Goal: Task Accomplishment & Management: Manage account settings

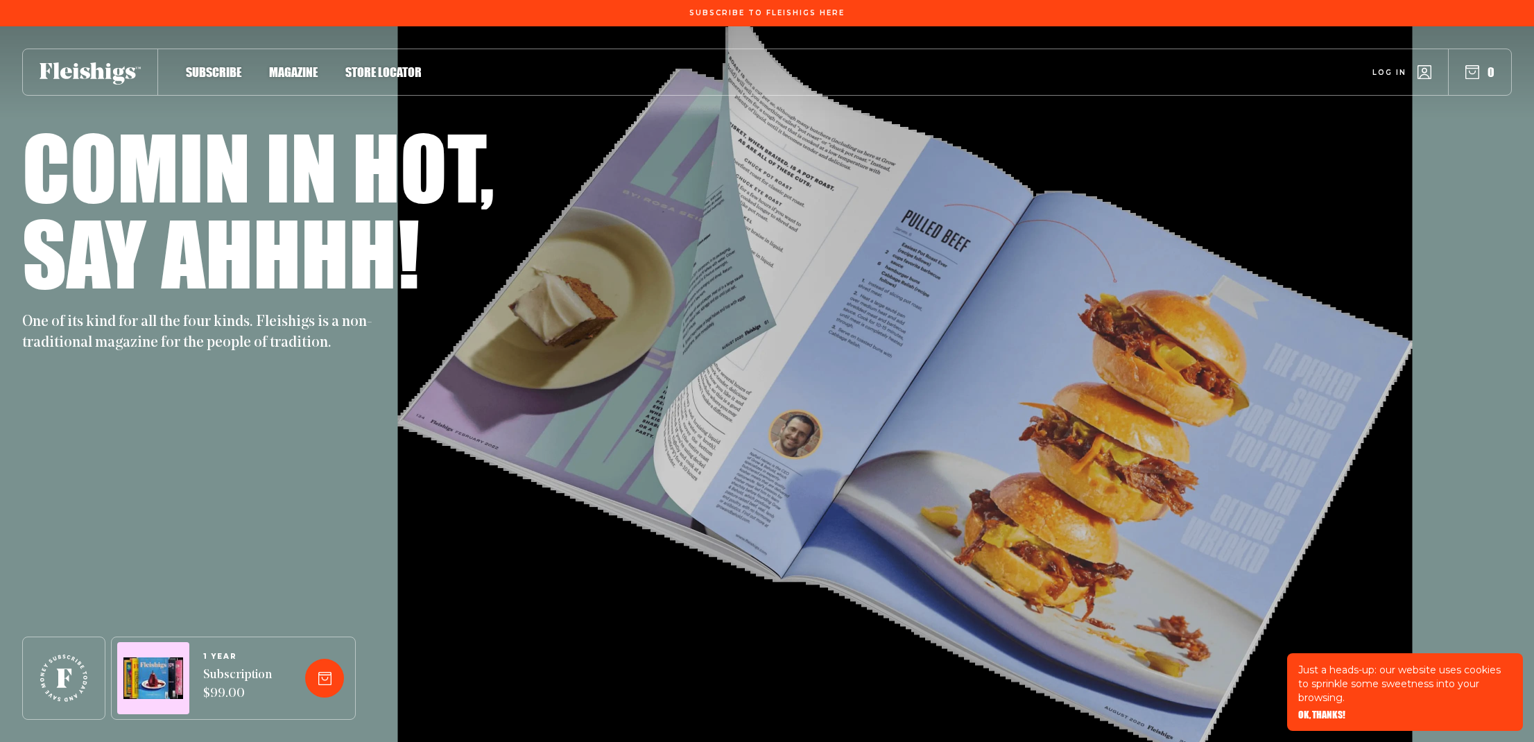
click at [1413, 69] on link "Log in" at bounding box center [1402, 72] width 59 height 14
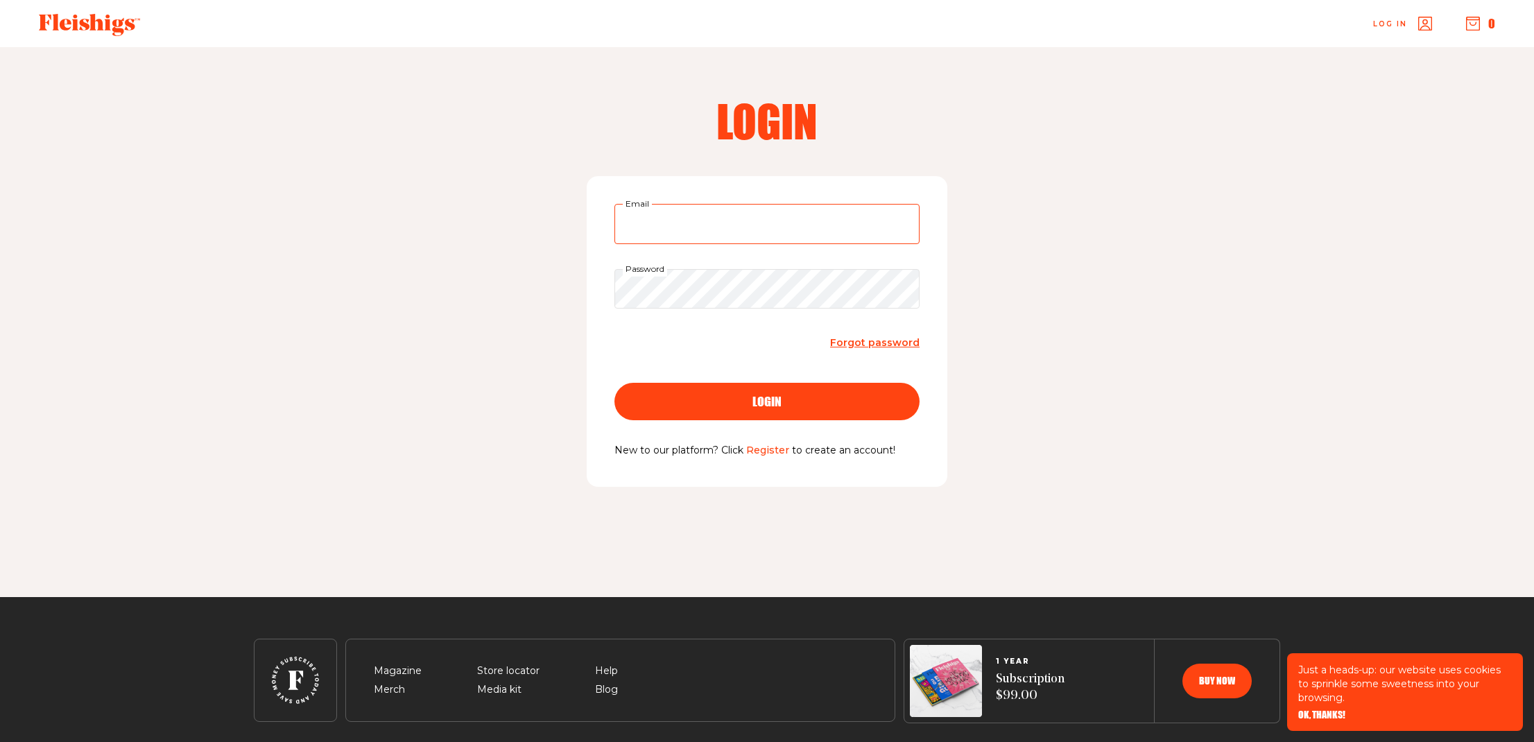
type input "[EMAIL_ADDRESS][DOMAIN_NAME]"
click at [767, 400] on button "login" at bounding box center [767, 401] width 305 height 37
type input "[EMAIL_ADDRESS][DOMAIN_NAME]"
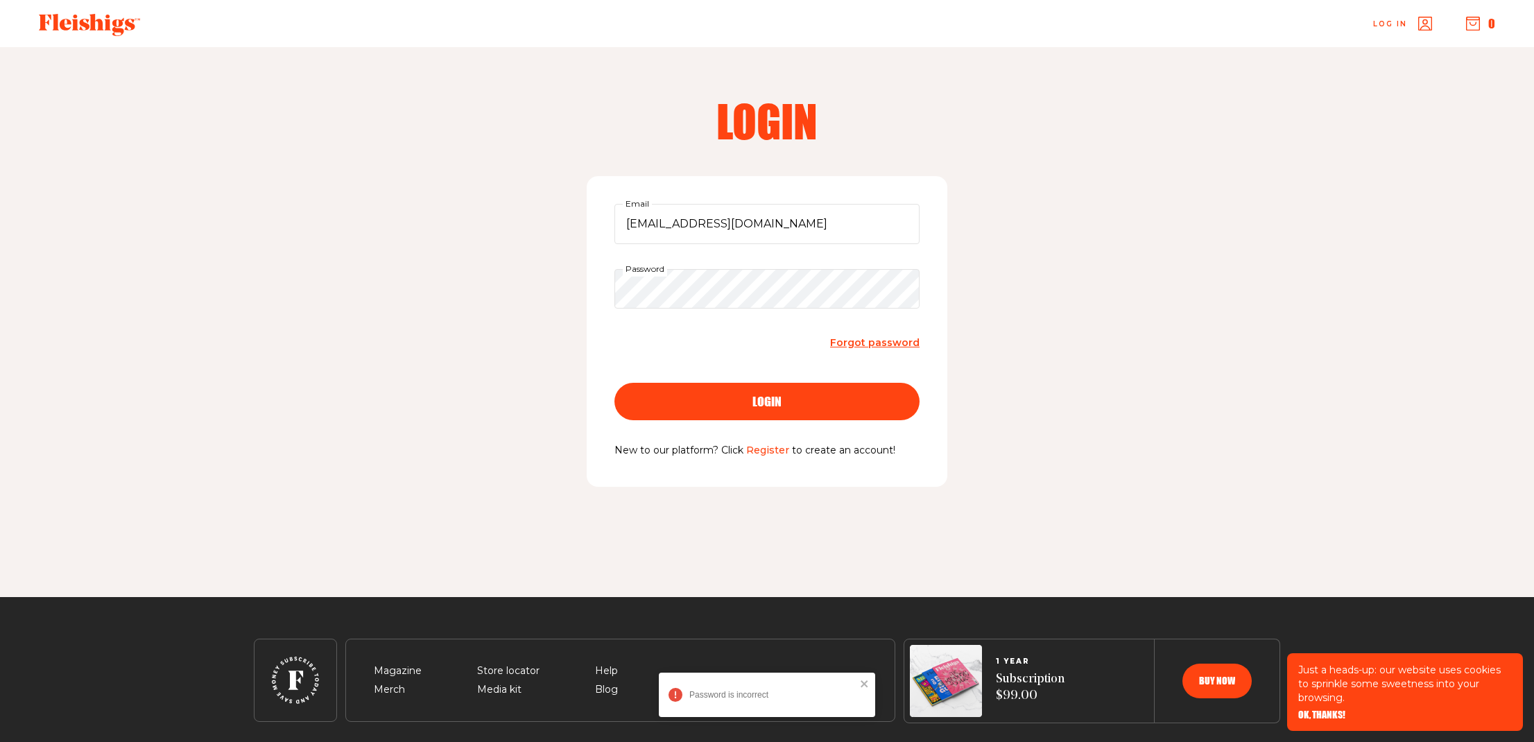
click at [736, 402] on div "login" at bounding box center [767, 401] width 250 height 12
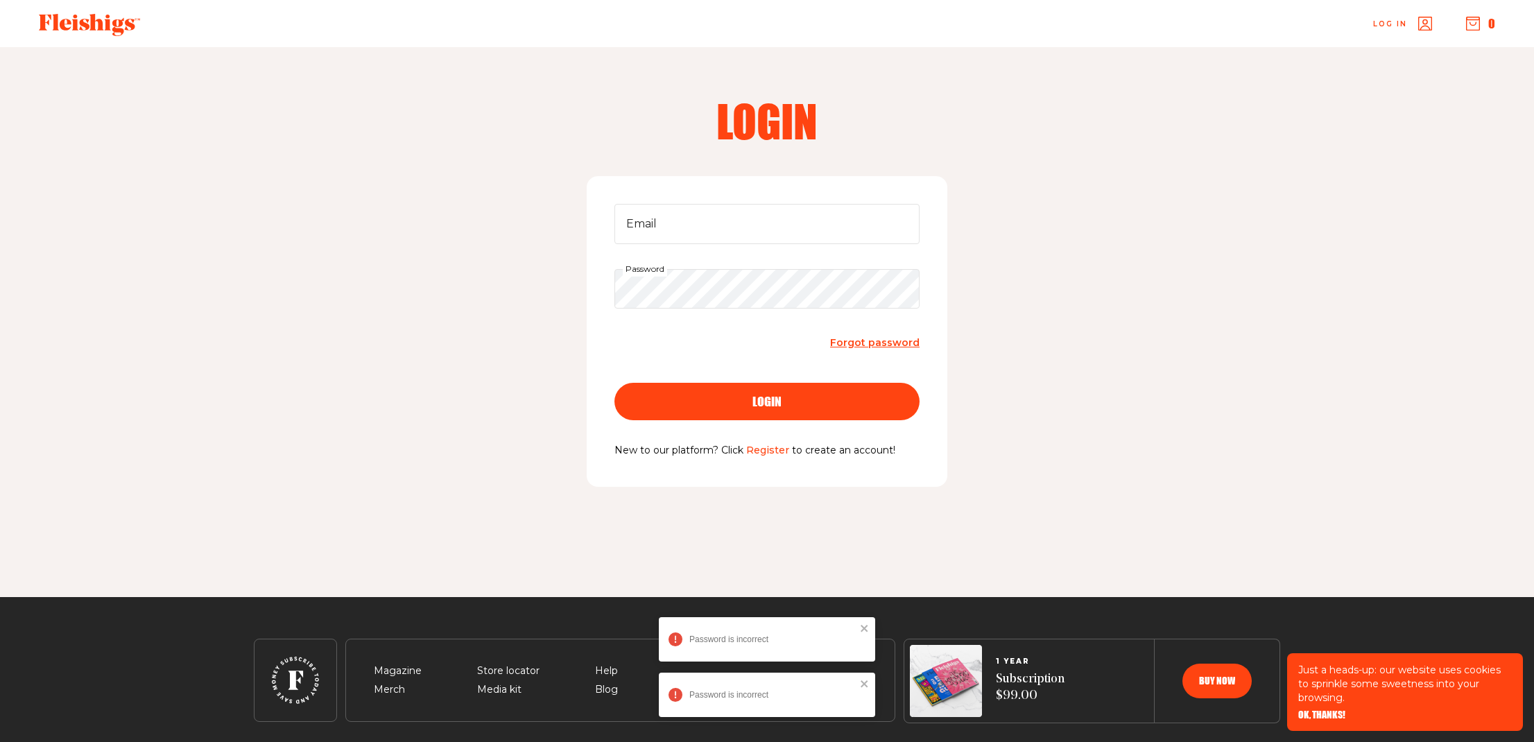
click at [884, 341] on span "Forgot password" at bounding box center [874, 342] width 89 height 12
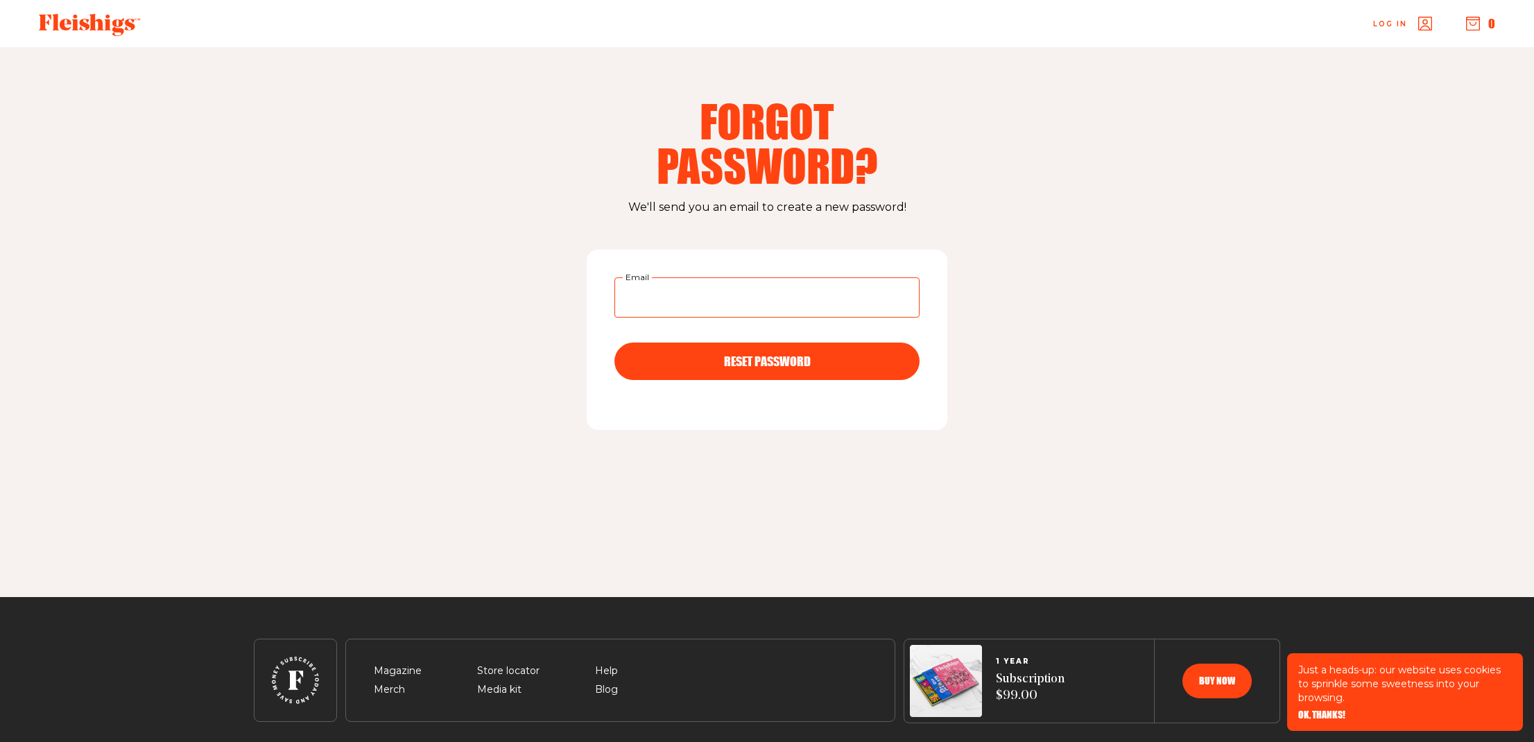
click at [745, 297] on input "Email" at bounding box center [767, 297] width 305 height 40
type input "[EMAIL_ADDRESS][DOMAIN_NAME]"
click at [734, 355] on span "RESET PASSWORD" at bounding box center [767, 349] width 87 height 12
